Goal: Information Seeking & Learning: Learn about a topic

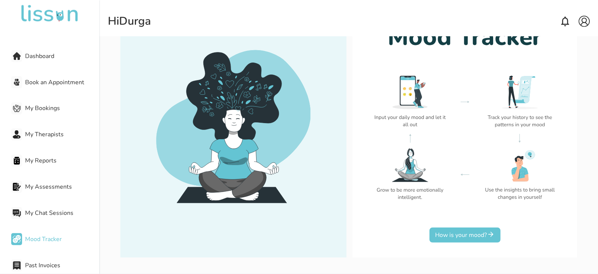
scroll to position [103, 0]
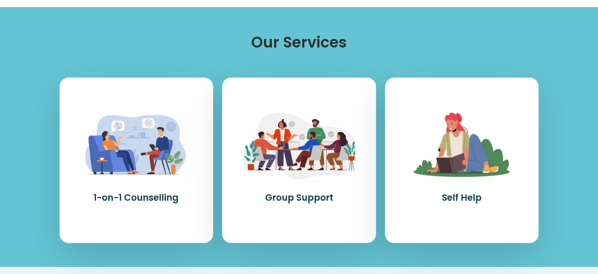
scroll to position [333, 0]
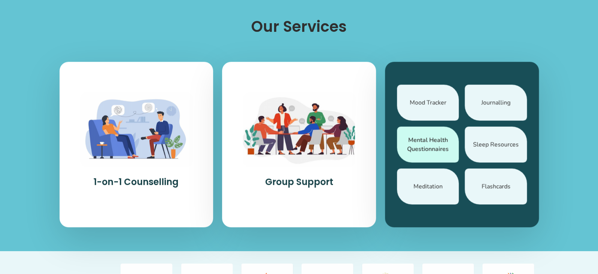
click at [419, 146] on div "Mental Health Questionnaires" at bounding box center [428, 145] width 62 height 36
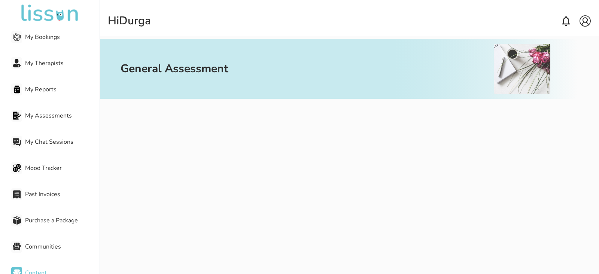
scroll to position [67, 0]
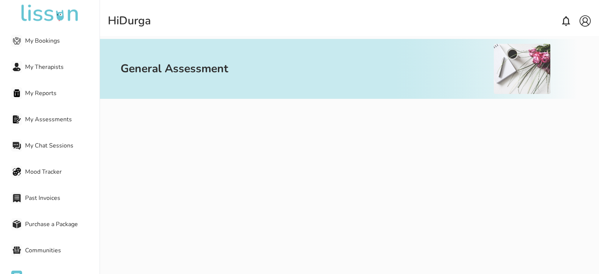
click at [585, 21] on img at bounding box center [585, 20] width 11 height 11
click at [566, 48] on p "Logout" at bounding box center [565, 49] width 15 height 6
